Goal: Transaction & Acquisition: Purchase product/service

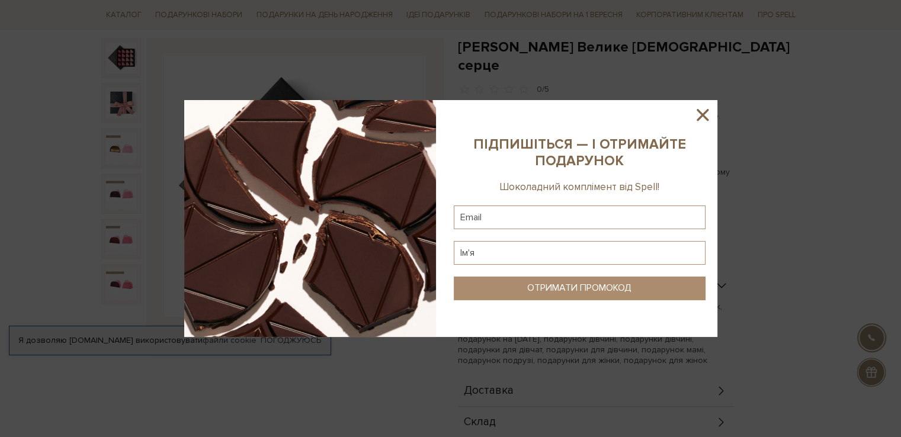
click at [695, 113] on icon at bounding box center [702, 115] width 20 height 20
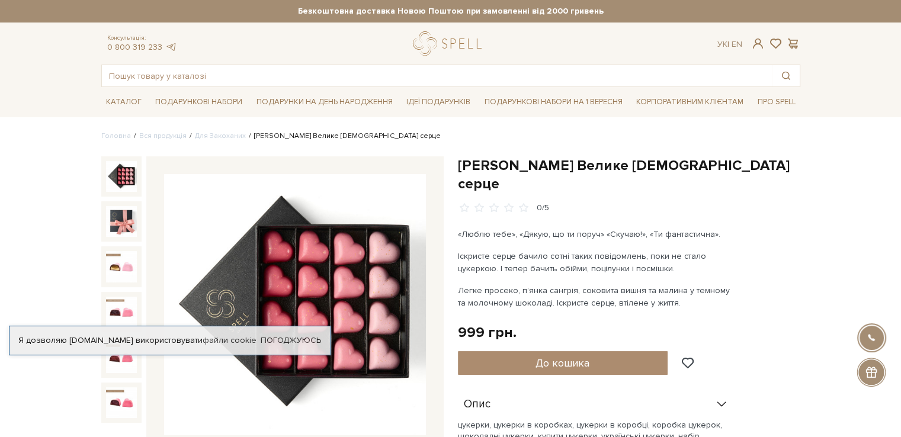
drag, startPoint x: 740, startPoint y: 182, endPoint x: 756, endPoint y: 98, distance: 85.5
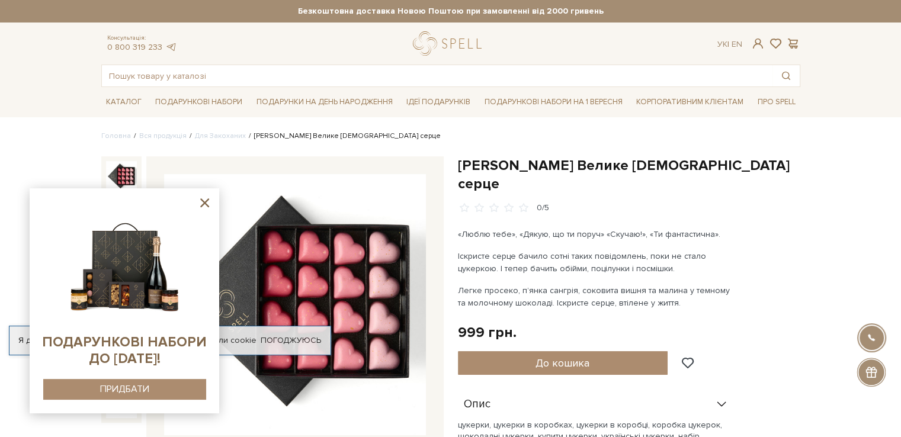
click at [200, 204] on icon at bounding box center [204, 202] width 15 height 15
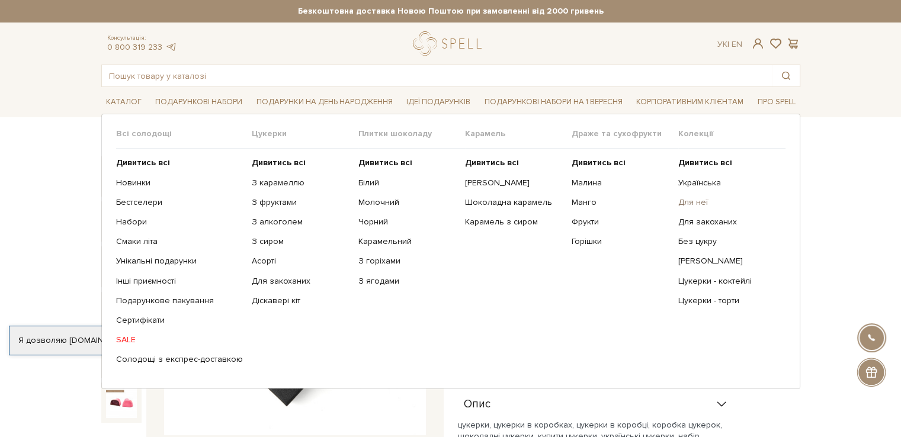
click at [701, 199] on link "Для неї" at bounding box center [727, 202] width 98 height 11
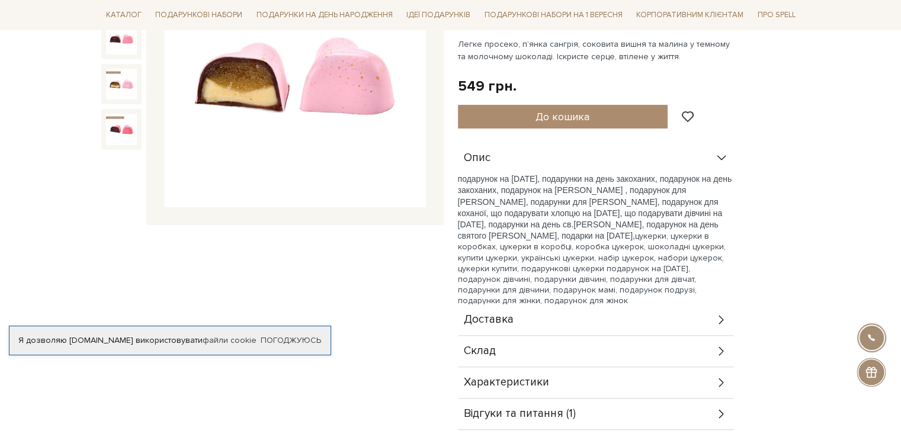
scroll to position [178, 0]
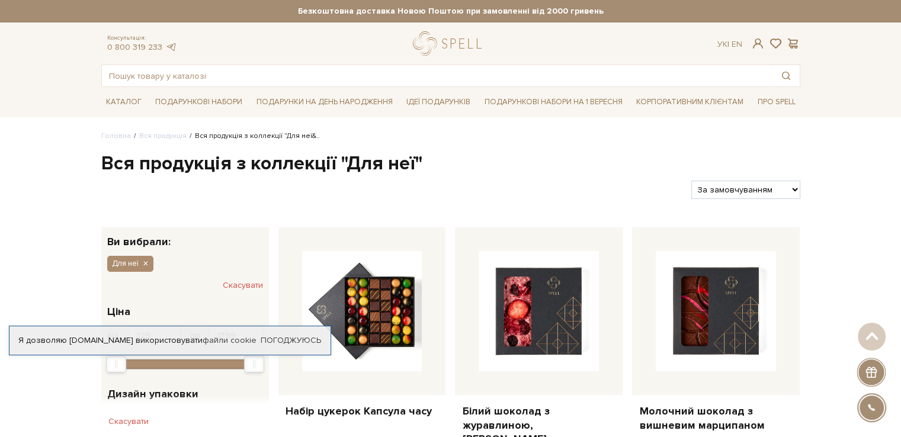
drag, startPoint x: 581, startPoint y: 140, endPoint x: 570, endPoint y: 78, distance: 63.2
